Goal: Task Accomplishment & Management: Use online tool/utility

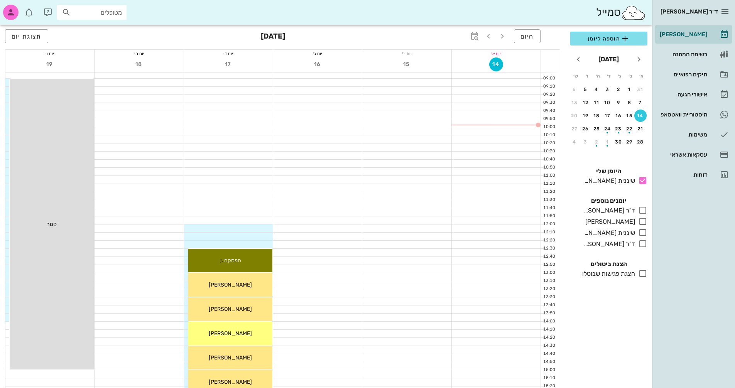
scroll to position [116, 0]
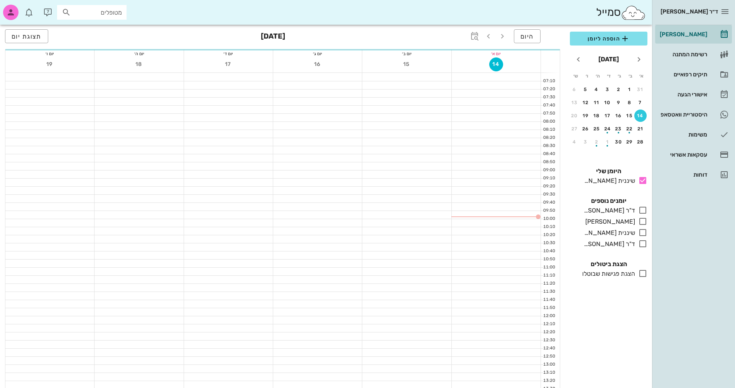
scroll to position [116, 0]
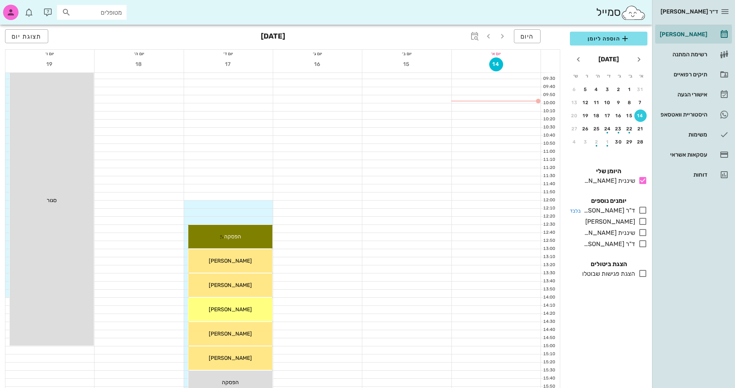
click at [642, 207] on icon at bounding box center [642, 210] width 9 height 9
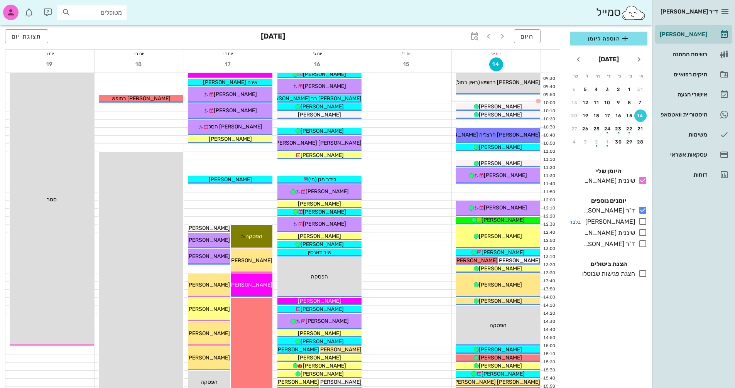
click at [644, 219] on icon at bounding box center [642, 221] width 9 height 9
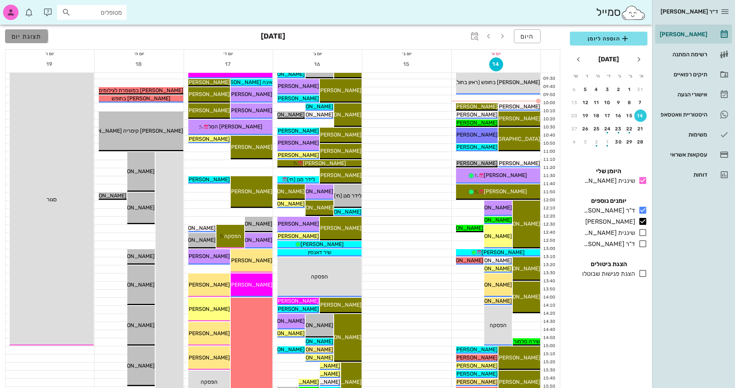
click at [32, 36] on span "תצוגת יום" at bounding box center [27, 36] width 30 height 7
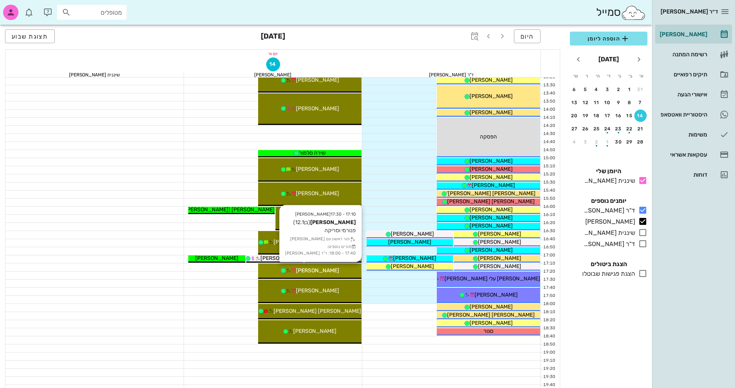
scroll to position [77, 0]
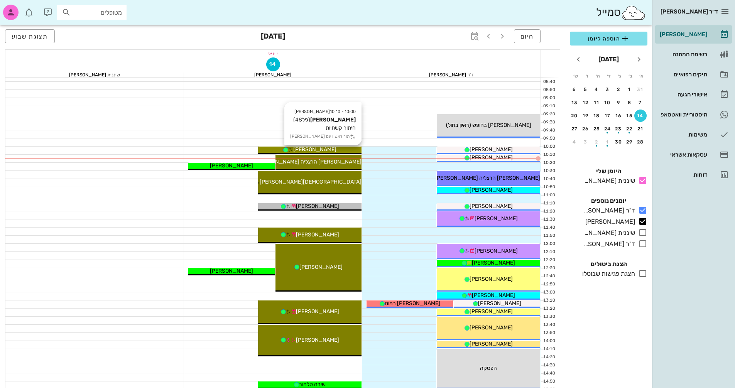
click at [349, 149] on div "יעל שני" at bounding box center [309, 149] width 103 height 8
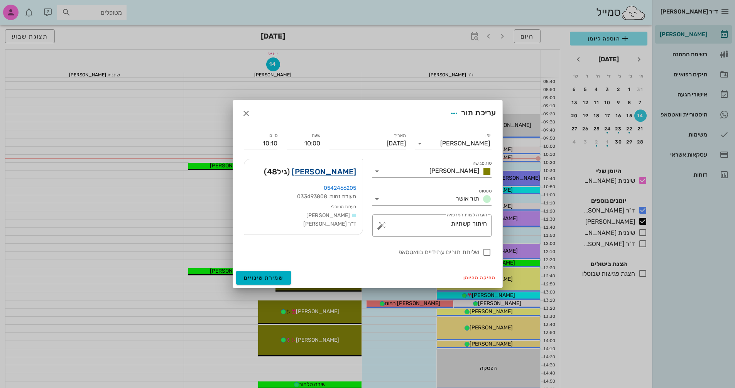
click at [347, 174] on link "יעל שני" at bounding box center [323, 171] width 64 height 12
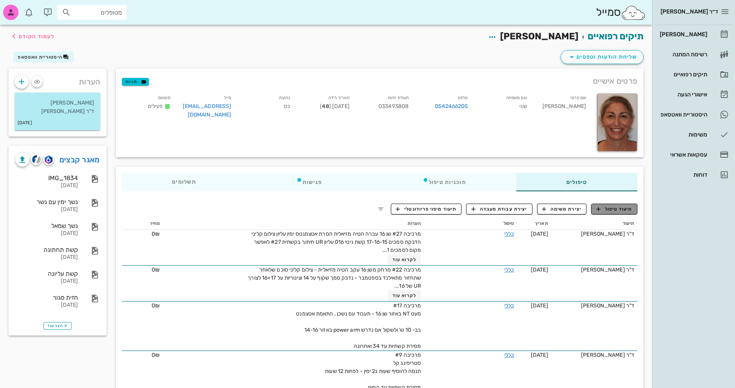
click at [615, 210] on span "תיעוד טיפול" at bounding box center [614, 209] width 36 height 7
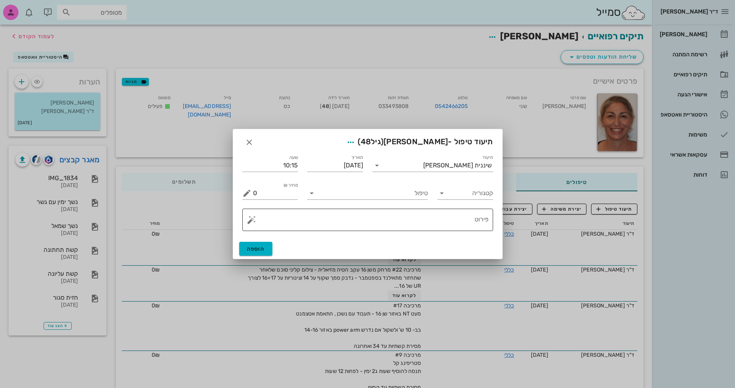
click at [425, 219] on textarea "פירוט" at bounding box center [370, 221] width 235 height 19
type textarea "j"
type textarea "חיתוך"
drag, startPoint x: 330, startPoint y: 131, endPoint x: 369, endPoint y: 133, distance: 38.6
click at [430, 135] on div "תיעוד טיפול - יעל שני (גיל 48 )" at bounding box center [367, 141] width 269 height 24
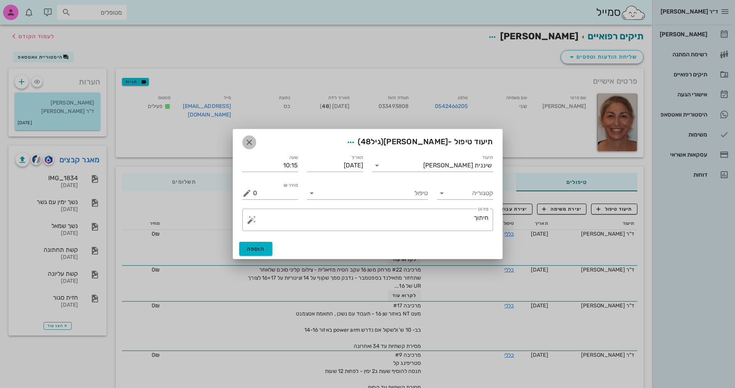
click at [247, 142] on icon "button" at bounding box center [248, 142] width 9 height 9
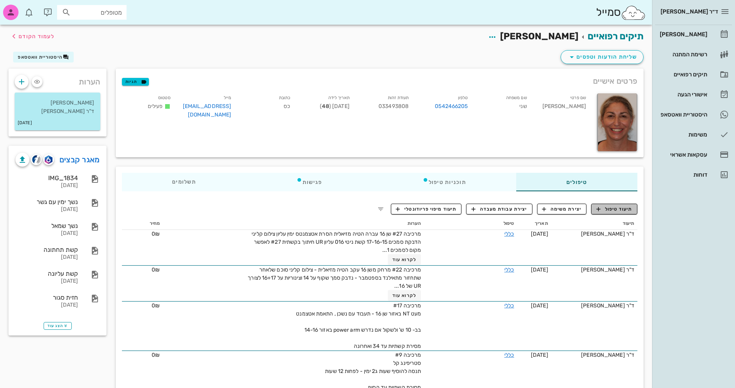
click at [604, 208] on span "תיעוד טיפול" at bounding box center [614, 209] width 36 height 7
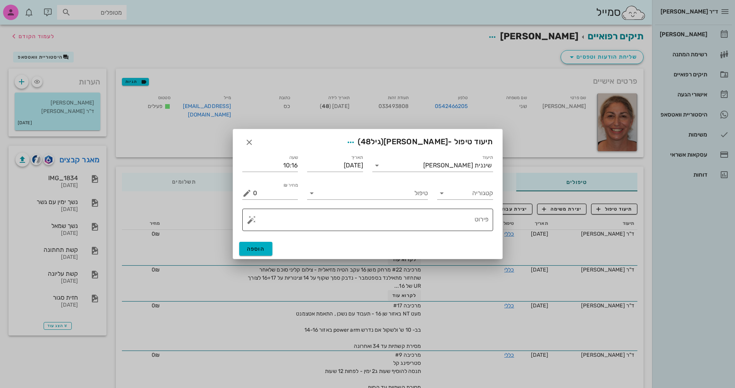
click at [405, 224] on textarea "פירוט" at bounding box center [370, 221] width 235 height 19
click at [413, 251] on div "הוספה" at bounding box center [367, 249] width 269 height 20
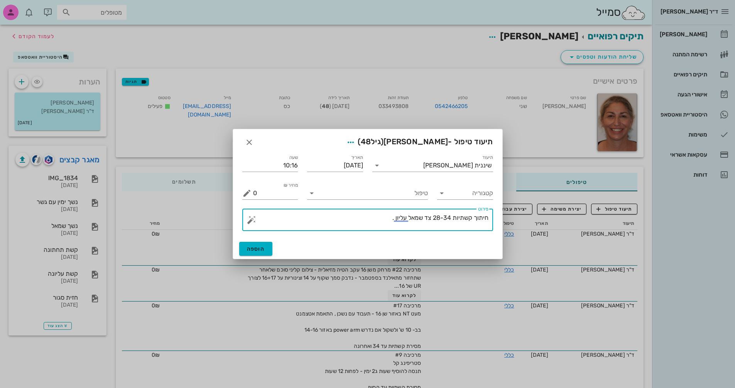
click at [433, 217] on textarea "חיתוך קשתיות 28-34 צד שמאל עליון ." at bounding box center [370, 221] width 235 height 19
click at [438, 216] on textarea "חיתוך קשתיות 28-34# צד שמאל עליון ." at bounding box center [370, 221] width 235 height 19
click at [450, 216] on textarea "חיתוך קשתיות 28-34# צד שמאל עליון ." at bounding box center [370, 221] width 235 height 19
click at [439, 217] on textarea "חיתוך קשתיות 28-34 צד שמאל עליון ." at bounding box center [370, 221] width 235 height 19
click at [456, 233] on div "​ פירוט חיתוך קשתיות 28-34 צד שמאל עליון ." at bounding box center [368, 220] width 260 height 32
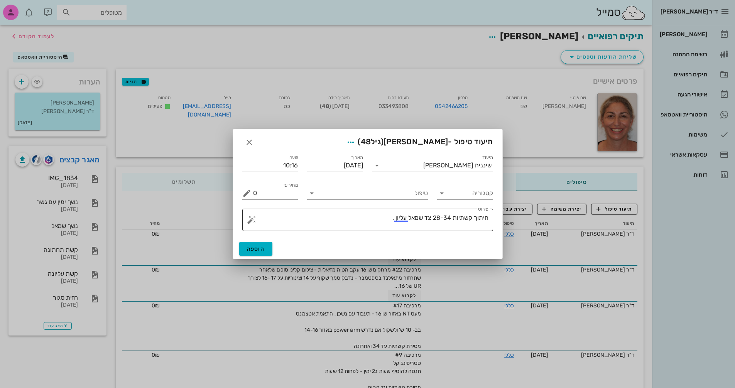
click at [440, 216] on textarea "חיתוך קשתיות 28-34 צד שמאל עליון ." at bounding box center [370, 221] width 235 height 19
click at [372, 217] on textarea "חיתוך קשתיות 28#-34 צד שמאל עליון ." at bounding box center [370, 221] width 235 height 19
click at [371, 219] on textarea "חיתוך קשתיות 28#-34 צד שמאל עליון ." at bounding box center [370, 221] width 235 height 19
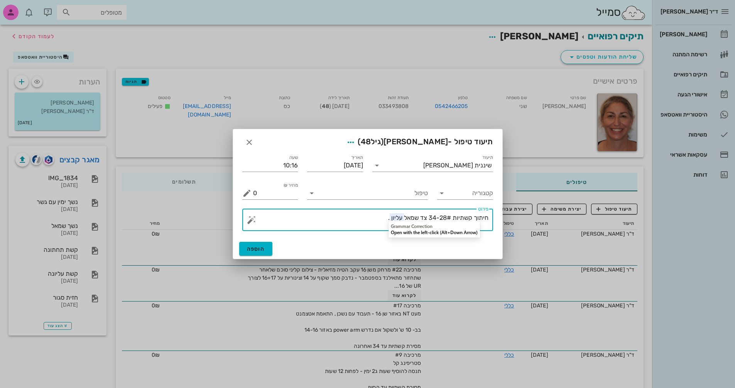
click at [347, 227] on textarea "חיתוך קשתיות 28#-34 צד שמאל עליון ." at bounding box center [370, 221] width 235 height 19
click at [408, 255] on div "הוספה" at bounding box center [367, 249] width 269 height 20
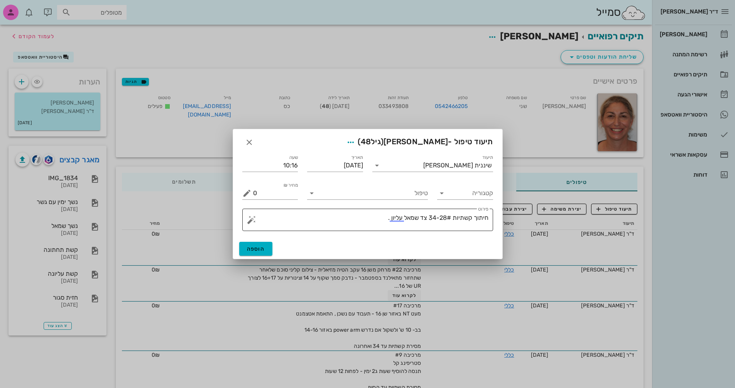
click at [367, 222] on textarea "חיתוך קשתיות 28#-34 צד שמאל עליון ." at bounding box center [370, 221] width 235 height 19
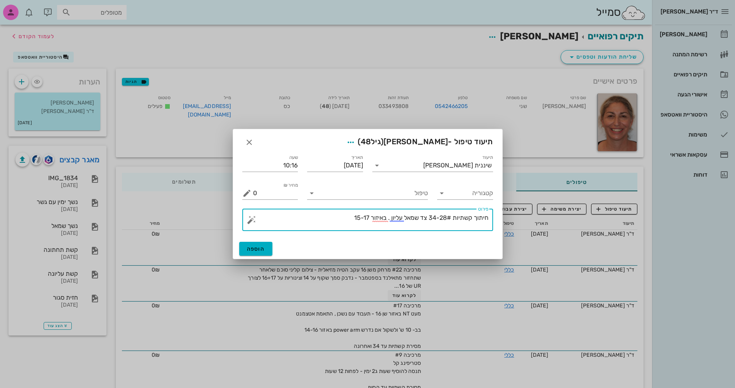
click at [368, 216] on textarea "חיתוך קשתיות 28#-34 צד שמאל עליון . באיזור 15-17" at bounding box center [370, 221] width 235 height 19
type textarea "חיתוך קשתיות 28#-34 צד שמאל עליון . באיזור שיניים 15-17"
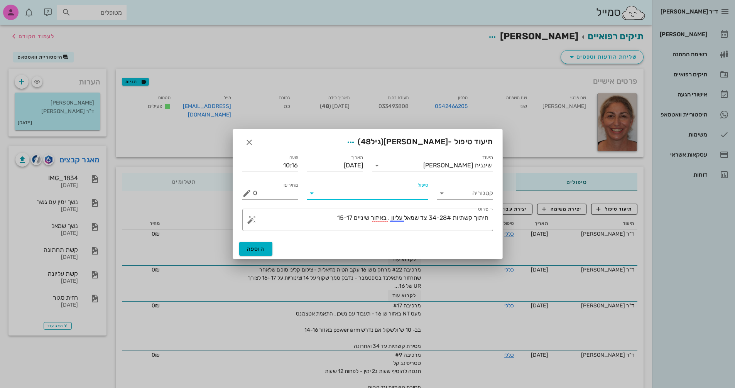
click at [353, 191] on input "טיפול" at bounding box center [373, 193] width 110 height 12
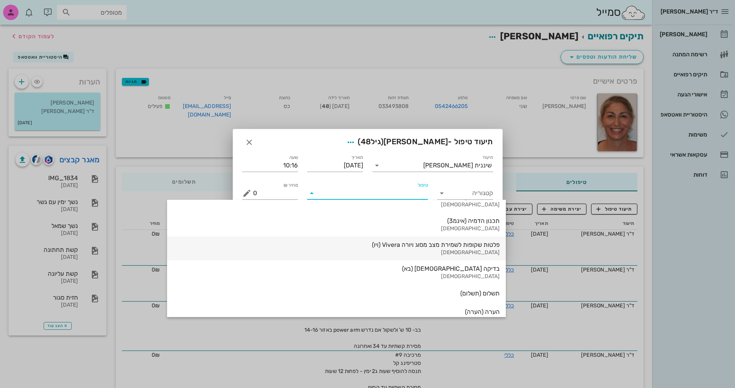
scroll to position [829, 0]
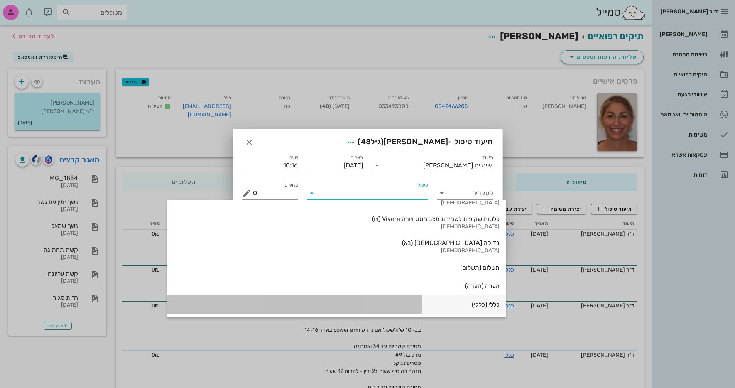
click at [408, 305] on div "כללי (כללי)" at bounding box center [336, 304] width 326 height 7
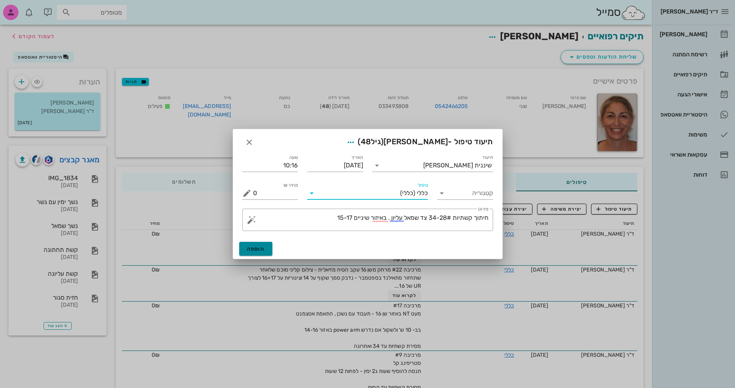
click at [254, 247] on span "הוספה" at bounding box center [256, 249] width 18 height 7
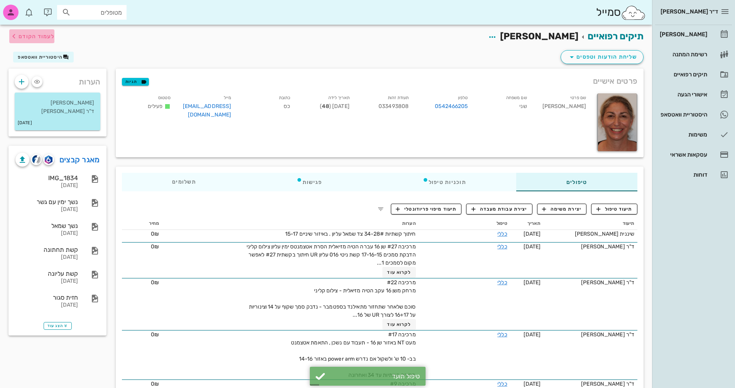
click at [32, 36] on span "לעמוד הקודם" at bounding box center [37, 36] width 36 height 7
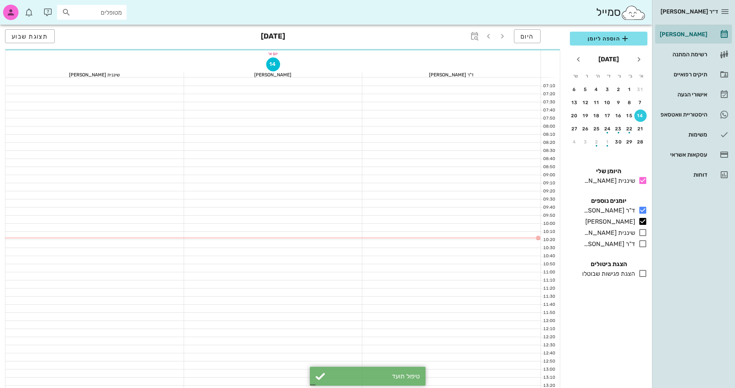
scroll to position [77, 0]
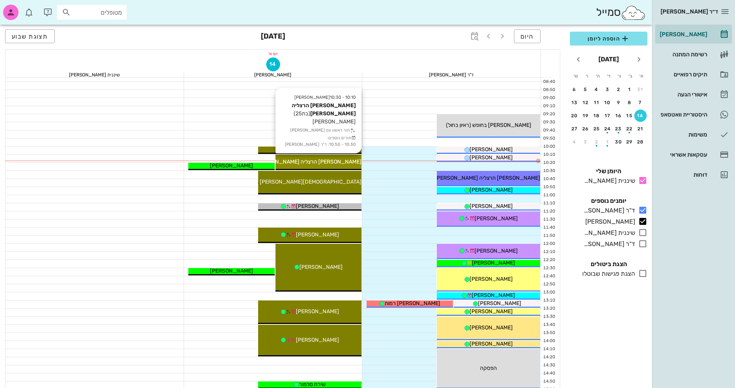
click at [331, 162] on span "עמית הרצליה פלד" at bounding box center [308, 161] width 105 height 7
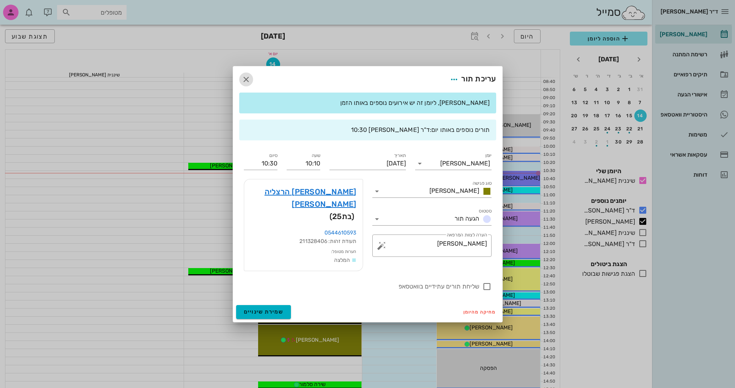
click at [247, 84] on icon "button" at bounding box center [245, 79] width 9 height 9
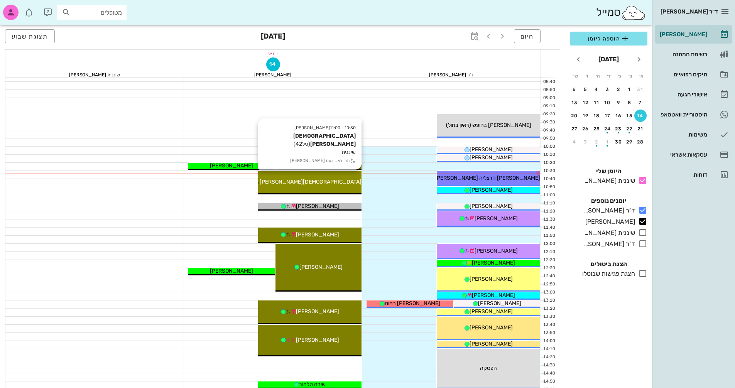
click at [347, 184] on div "יהודית צביון" at bounding box center [309, 182] width 103 height 8
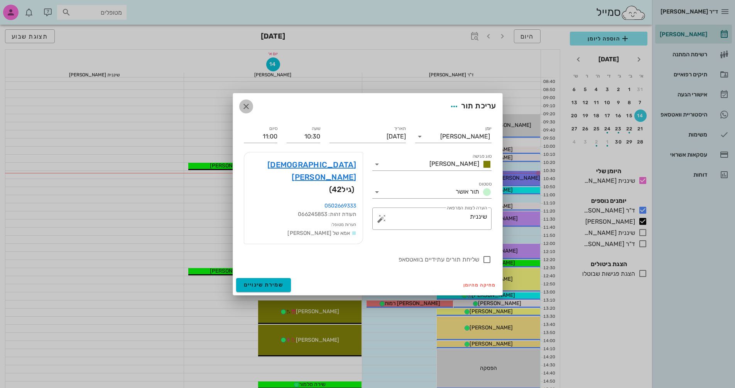
click at [250, 111] on icon "button" at bounding box center [245, 106] width 9 height 9
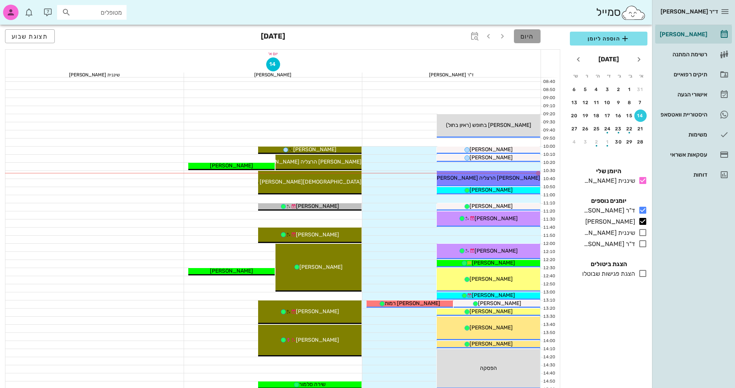
click at [531, 38] on span "היום" at bounding box center [526, 36] width 13 height 7
click at [534, 37] on button "היום" at bounding box center [527, 36] width 27 height 14
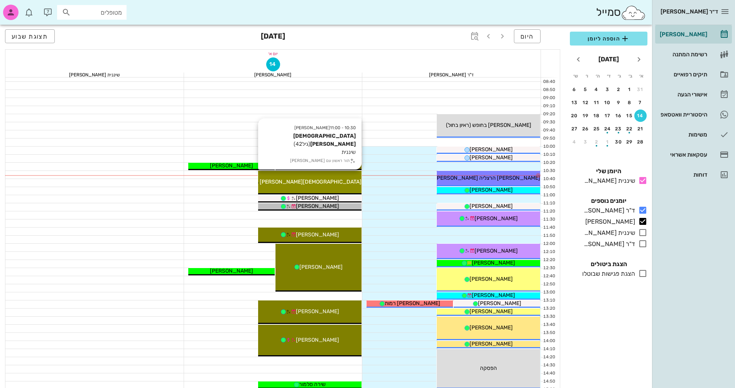
click at [332, 178] on div "יהודית צביון" at bounding box center [309, 182] width 103 height 8
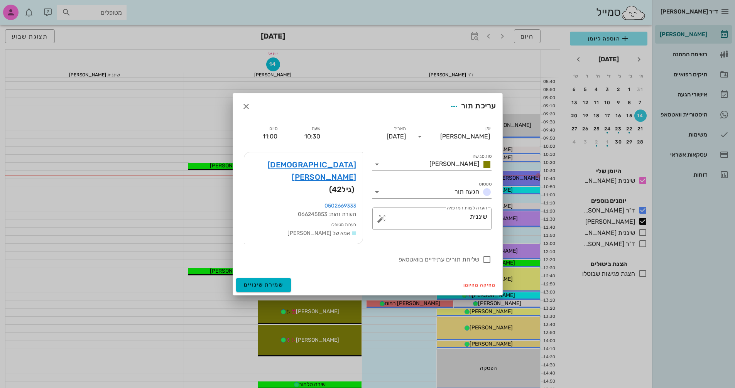
click at [332, 178] on div at bounding box center [367, 194] width 735 height 388
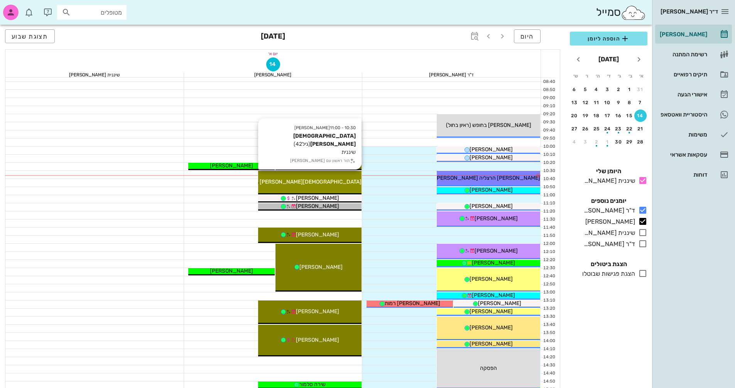
click at [324, 185] on div "יהודית צביון" at bounding box center [309, 182] width 103 height 8
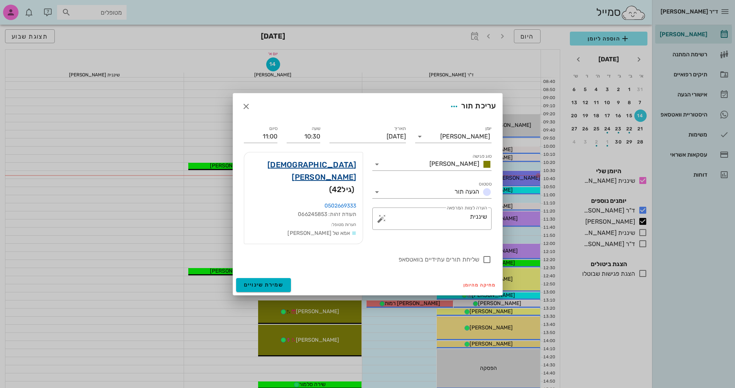
click at [335, 172] on link "יהודית צביון" at bounding box center [303, 170] width 106 height 25
